Goal: Use online tool/utility: Utilize a website feature to perform a specific function

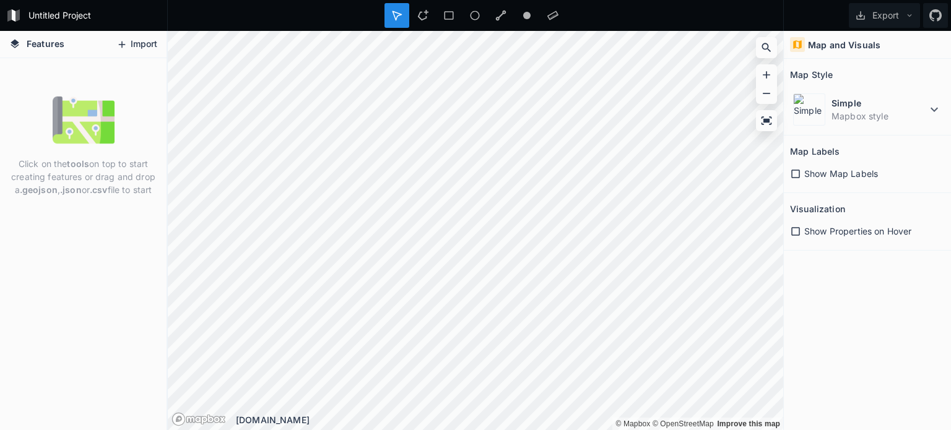
click at [136, 46] on button "Import" at bounding box center [136, 45] width 53 height 20
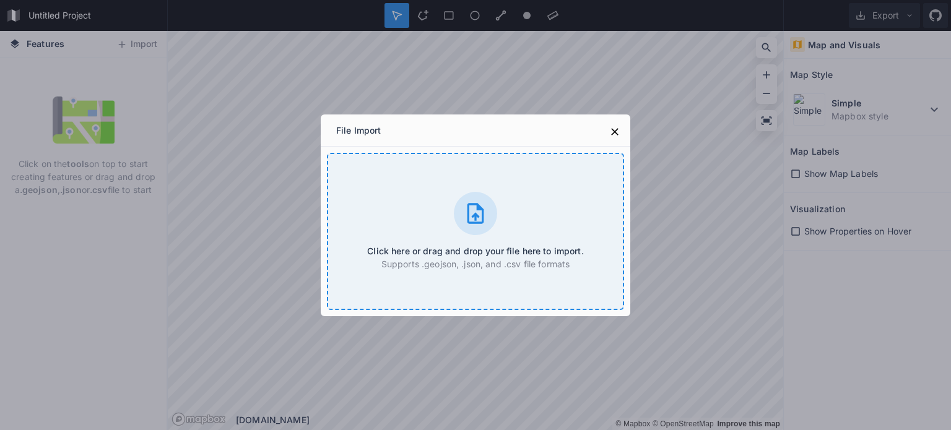
click at [447, 216] on div "Click here or drag and drop your file here to import. Supports .geojson, .json,…" at bounding box center [475, 231] width 297 height 157
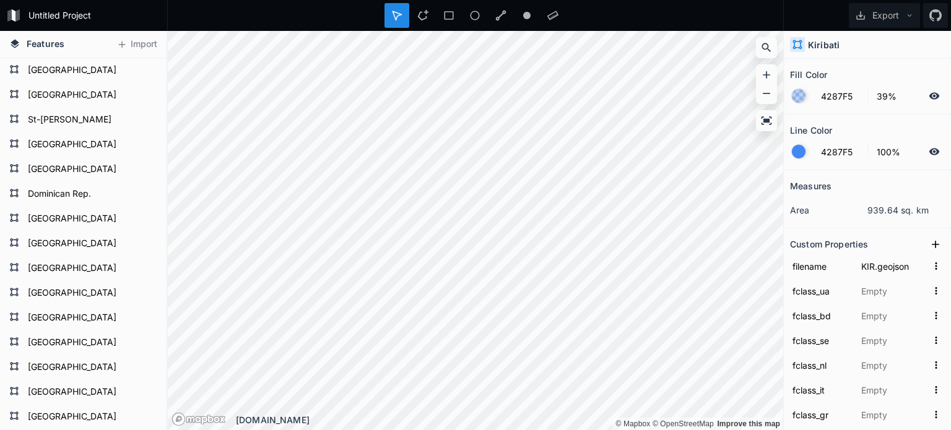
click at [800, 149] on div at bounding box center [798, 152] width 14 height 14
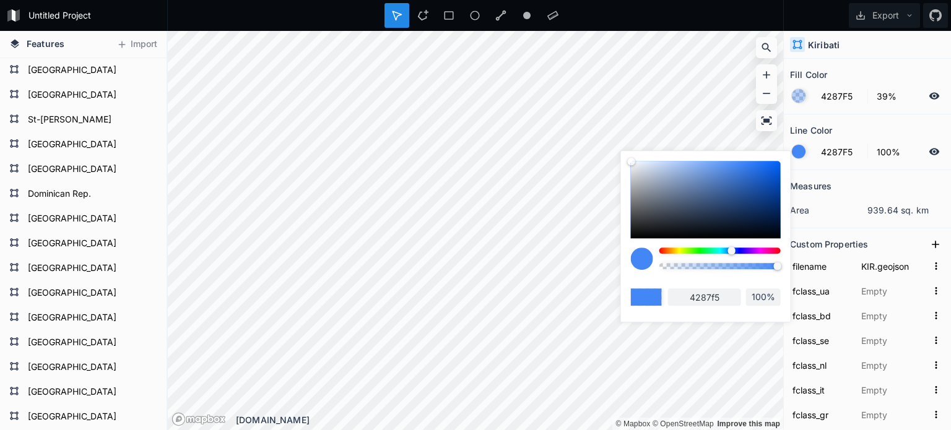
drag, startPoint x: 736, startPoint y: 217, endPoint x: 767, endPoint y: 251, distance: 46.5
click at [737, 218] on div at bounding box center [706, 199] width 150 height 77
type input "132542"
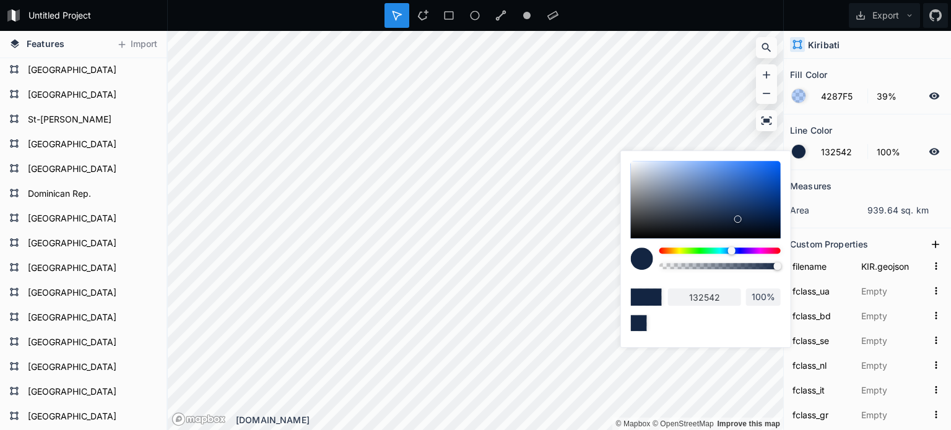
click at [776, 249] on div at bounding box center [719, 251] width 121 height 6
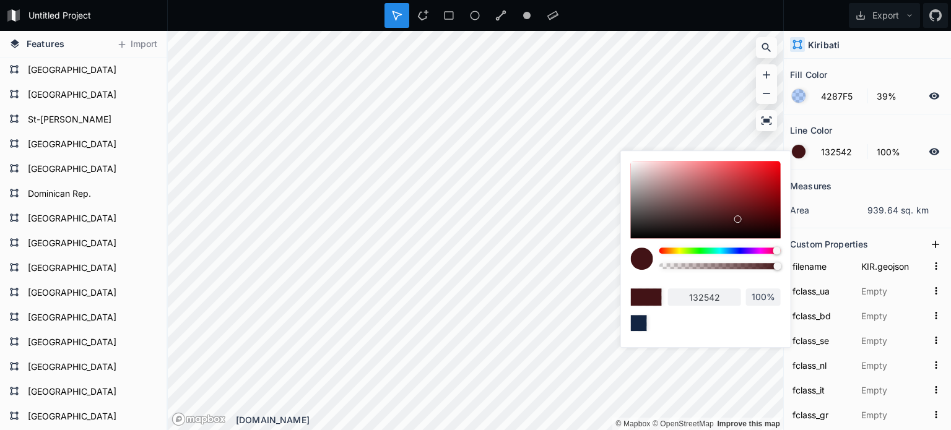
type input "421316"
drag, startPoint x: 754, startPoint y: 192, endPoint x: 781, endPoint y: 150, distance: 49.6
click at [781, 151] on div "421316 100%" at bounding box center [706, 246] width 170 height 190
drag, startPoint x: 772, startPoint y: 162, endPoint x: 781, endPoint y: 151, distance: 14.1
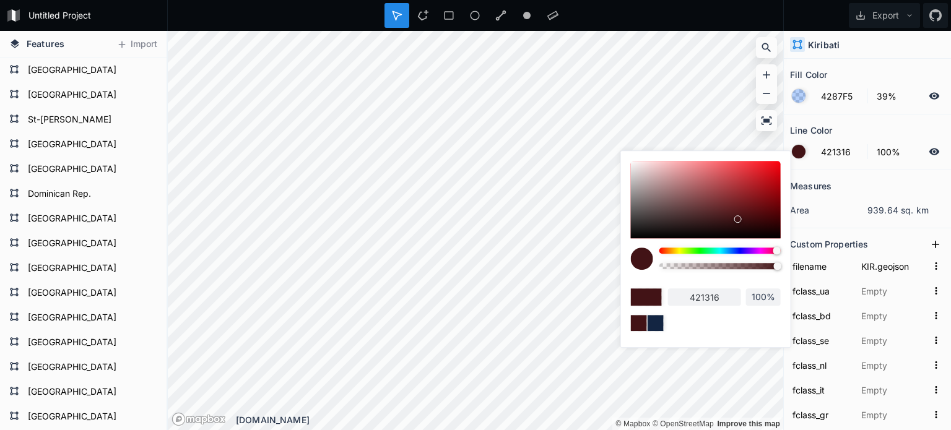
click at [781, 151] on div "421316 100%" at bounding box center [706, 246] width 170 height 190
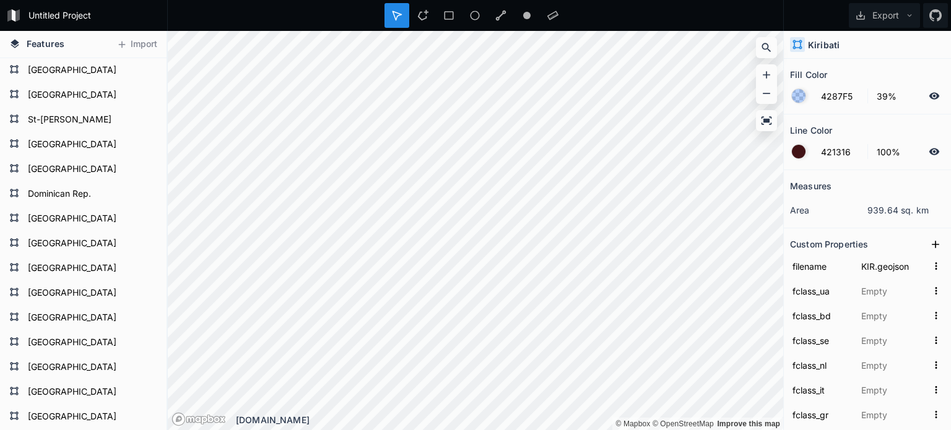
click at [793, 98] on div at bounding box center [798, 96] width 14 height 14
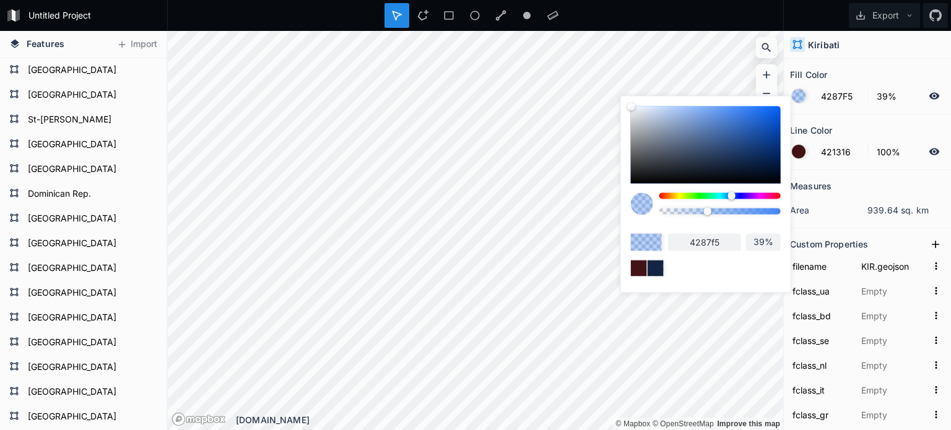
click at [788, 194] on div "4287f5 39%" at bounding box center [706, 191] width 170 height 190
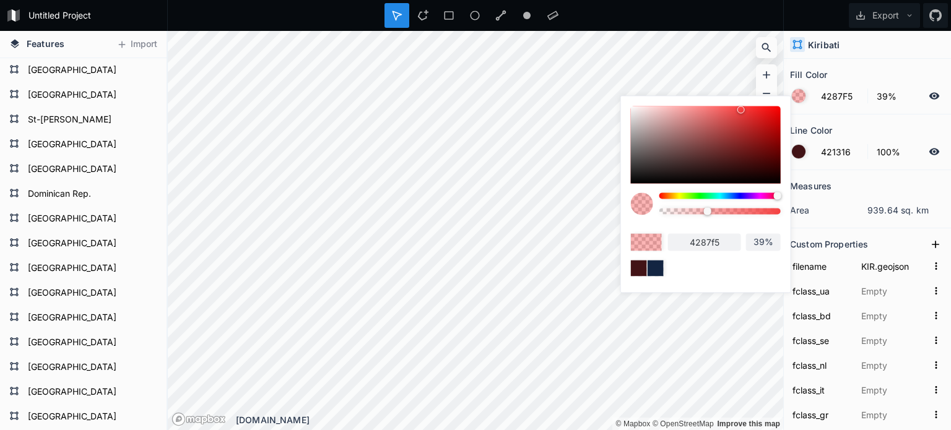
type input "F54242"
type input "f54242"
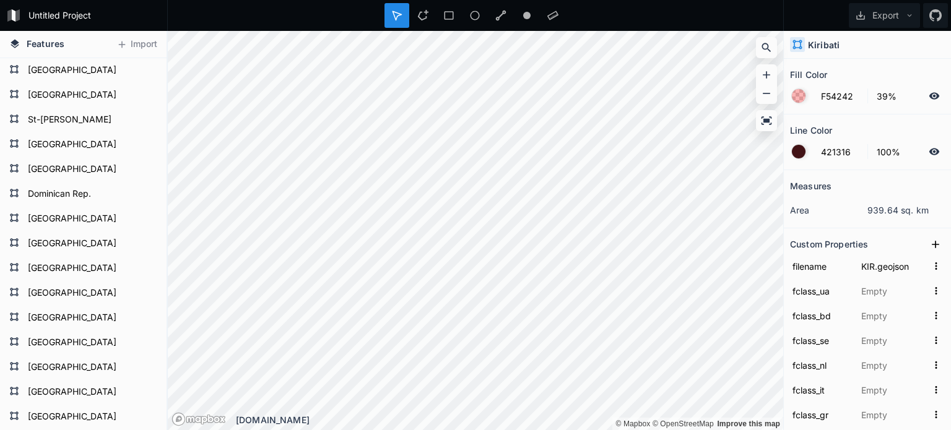
click at [796, 153] on div at bounding box center [798, 152] width 14 height 14
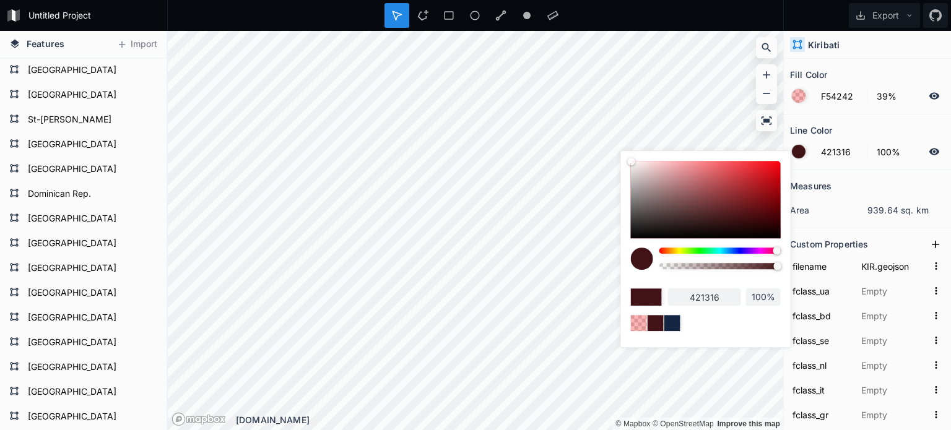
drag, startPoint x: 766, startPoint y: 183, endPoint x: 788, endPoint y: 148, distance: 41.2
click at [788, 148] on body "Untitled Project Export Features Import [GEOGRAPHIC_DATA][PERSON_NAME] Turks an…" at bounding box center [475, 215] width 951 height 430
click at [777, 164] on div at bounding box center [706, 199] width 150 height 77
type input "F50511"
type input "f50511"
